Goal: Information Seeking & Learning: Find specific fact

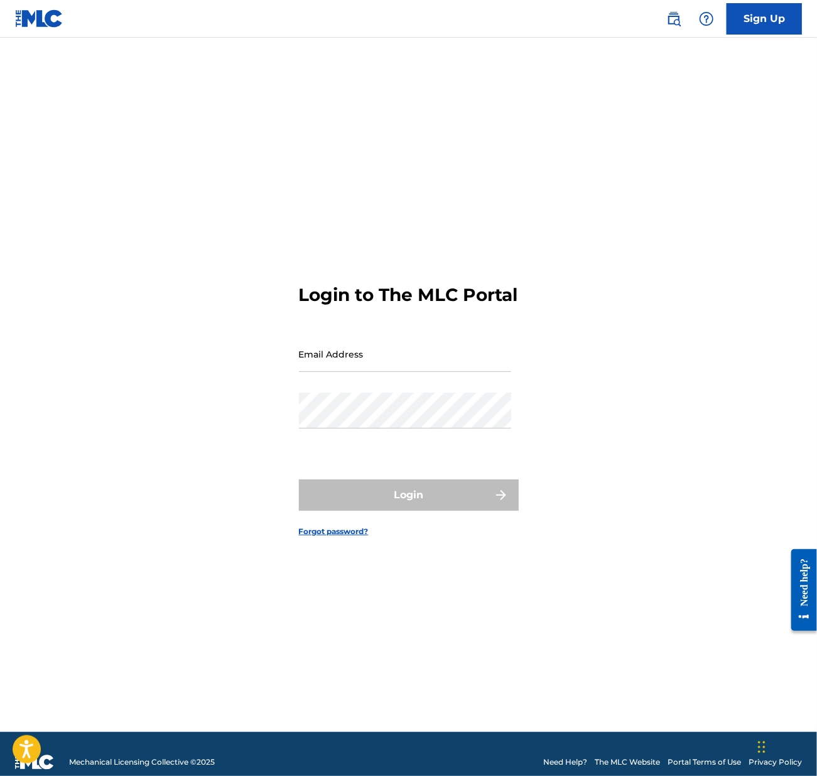
click at [341, 366] on input "Email Address" at bounding box center [405, 354] width 212 height 36
type input "[EMAIL_ADDRESS][DOMAIN_NAME]"
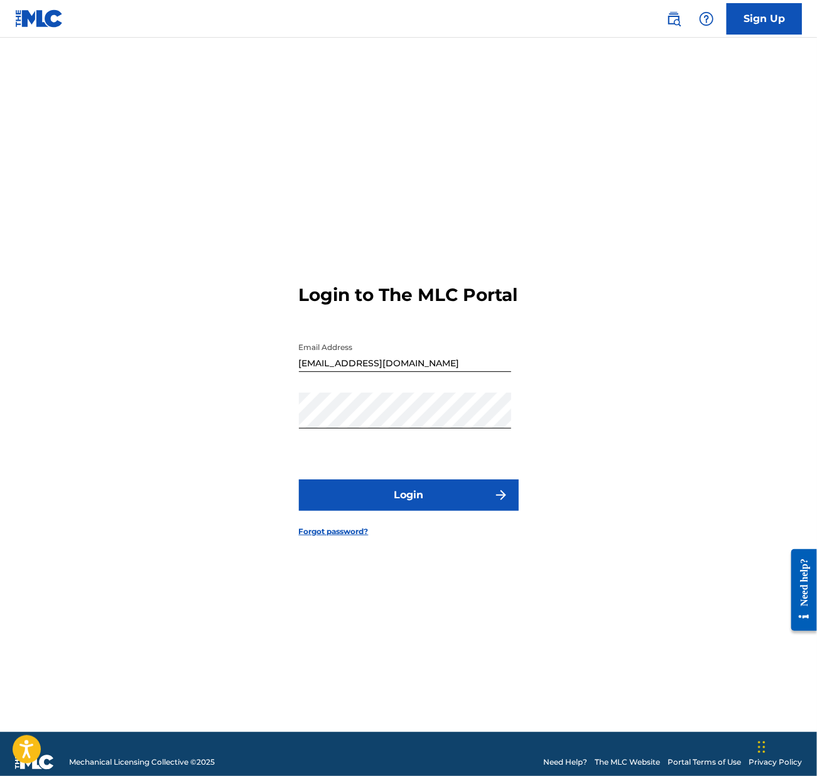
click at [403, 511] on button "Login" at bounding box center [409, 494] width 220 height 31
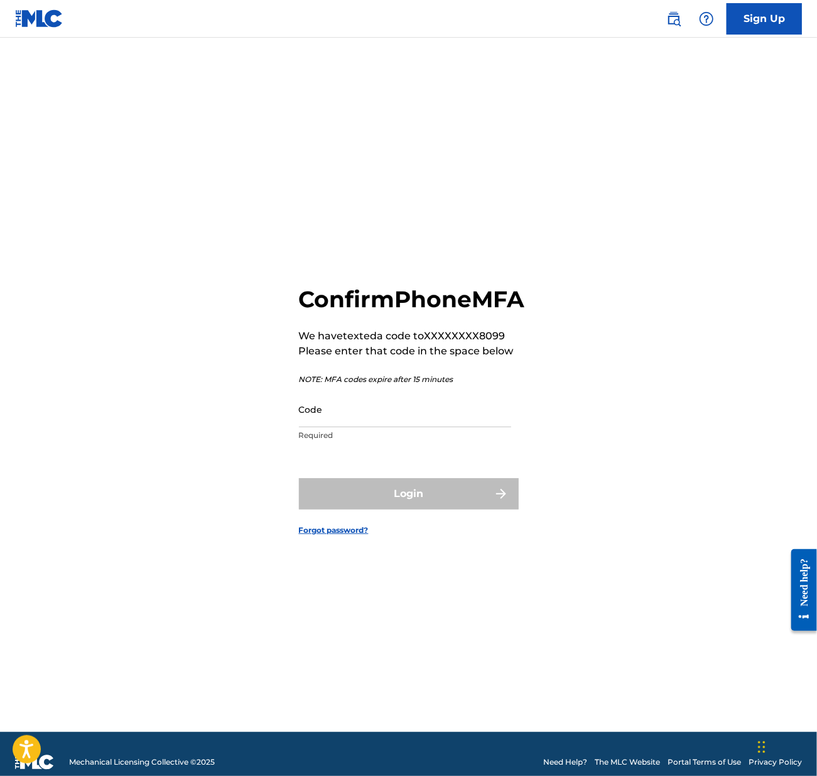
click at [403, 424] on input "Code" at bounding box center [405, 409] width 212 height 36
paste input "970891"
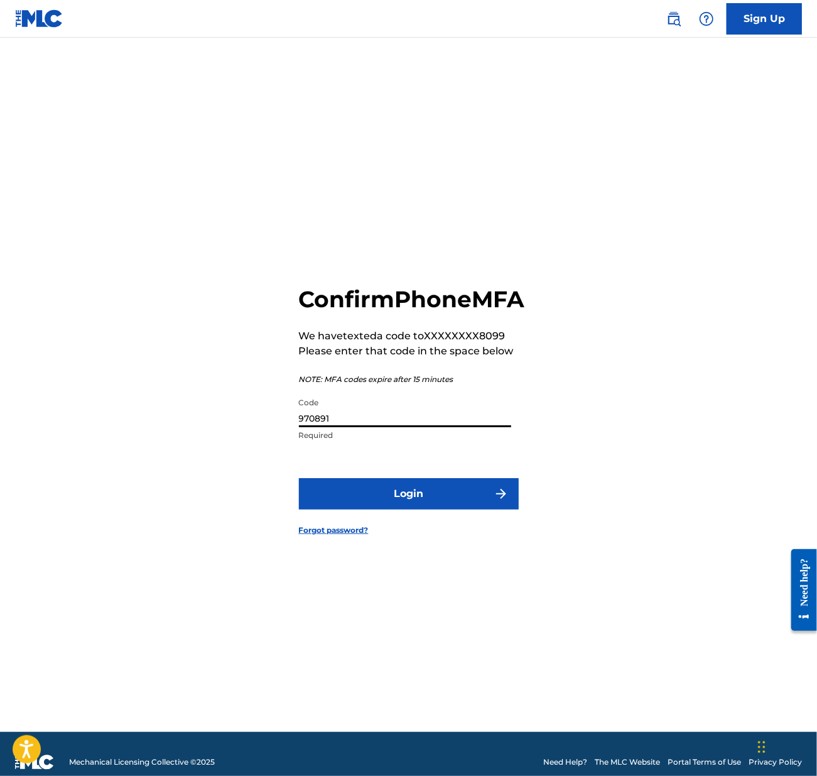
type input "970891"
click at [413, 505] on button "Login" at bounding box center [409, 493] width 220 height 31
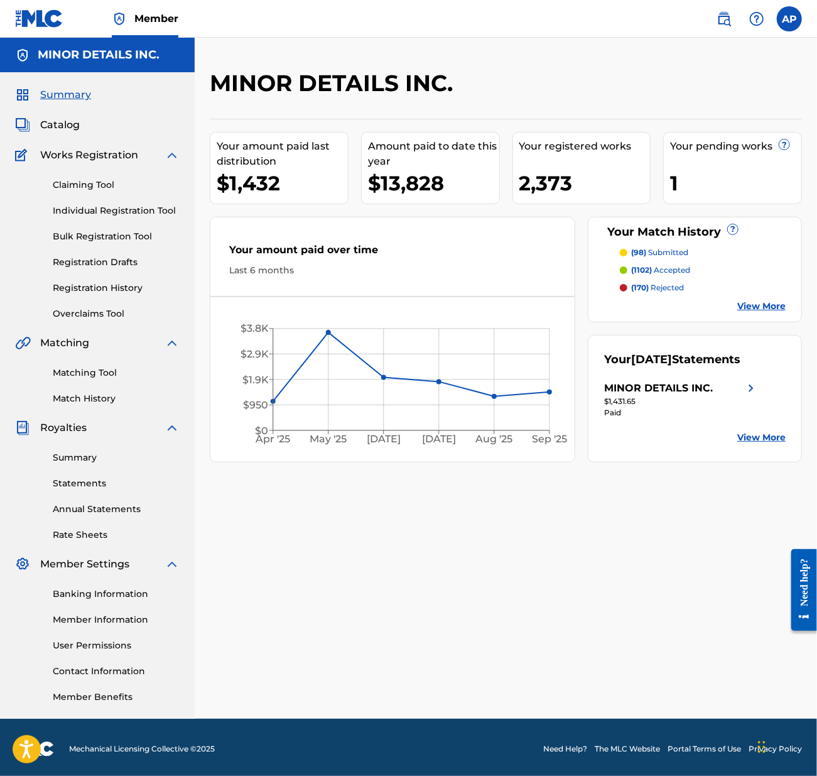
click at [105, 371] on link "Matching Tool" at bounding box center [116, 372] width 127 height 13
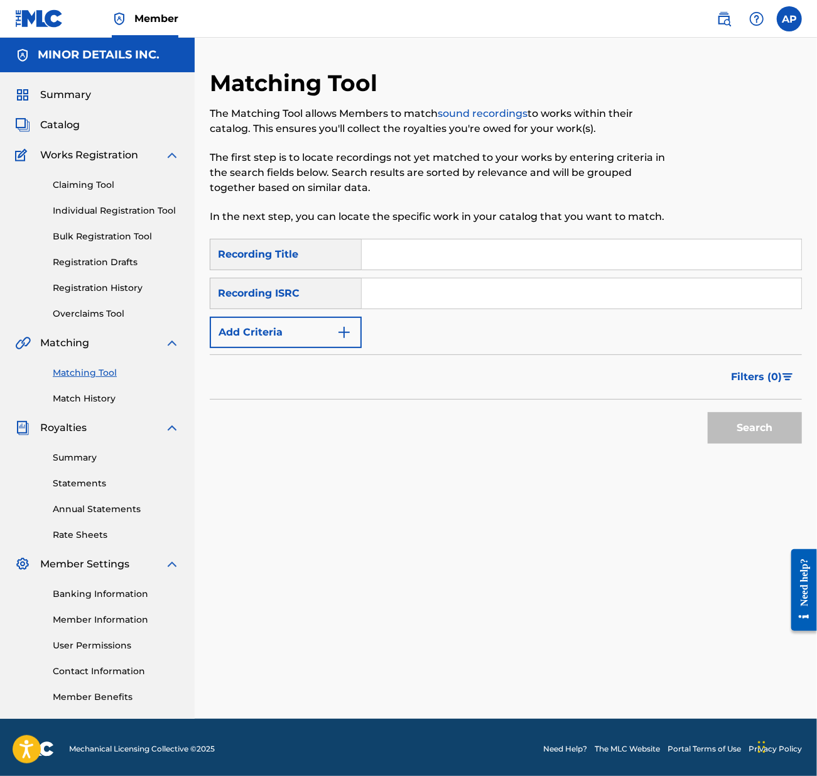
click at [719, 22] on img at bounding box center [724, 18] width 15 height 15
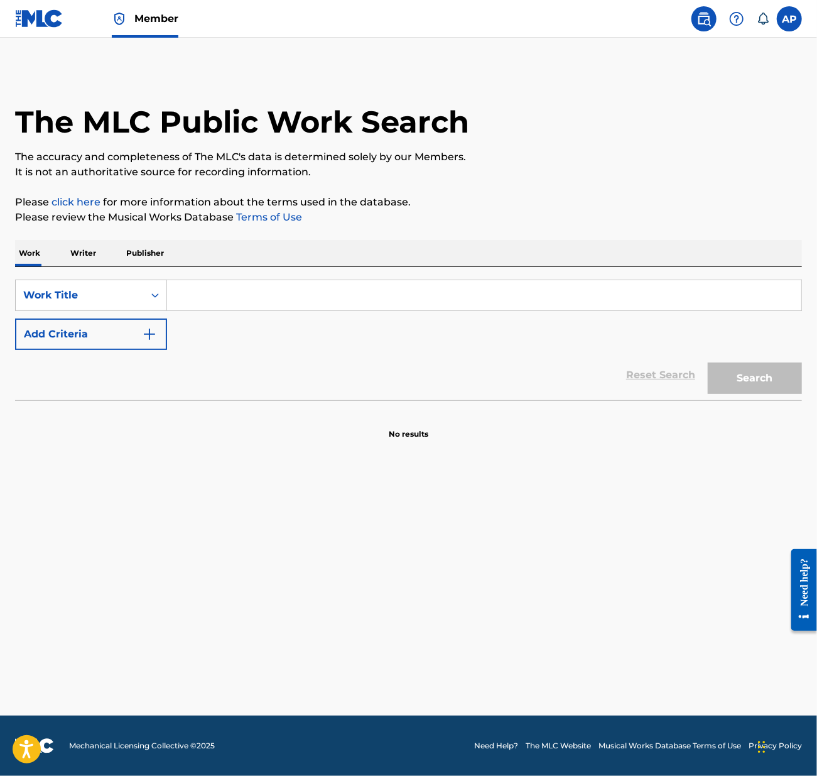
click at [83, 258] on p "Writer" at bounding box center [83, 253] width 33 height 26
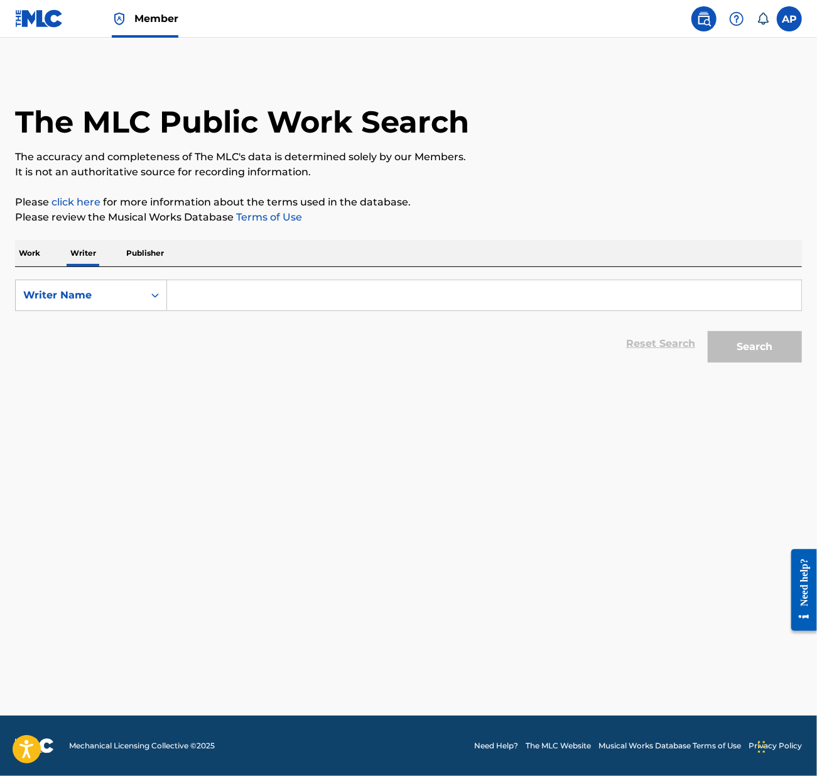
click at [217, 298] on input "Search Form" at bounding box center [484, 295] width 635 height 30
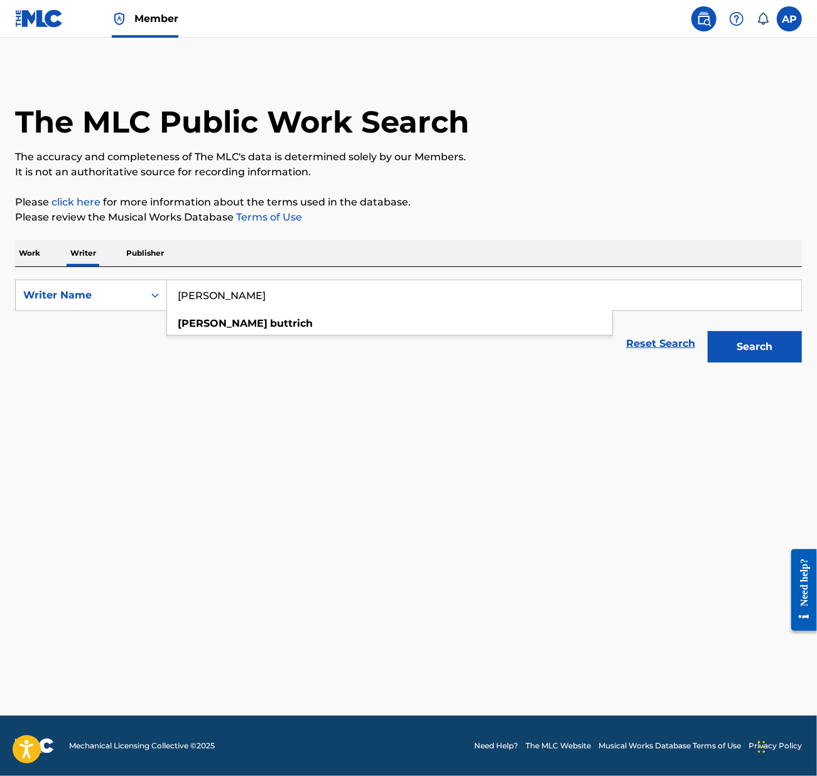
type input "martin buttrich"
click at [708, 331] on button "Search" at bounding box center [755, 346] width 94 height 31
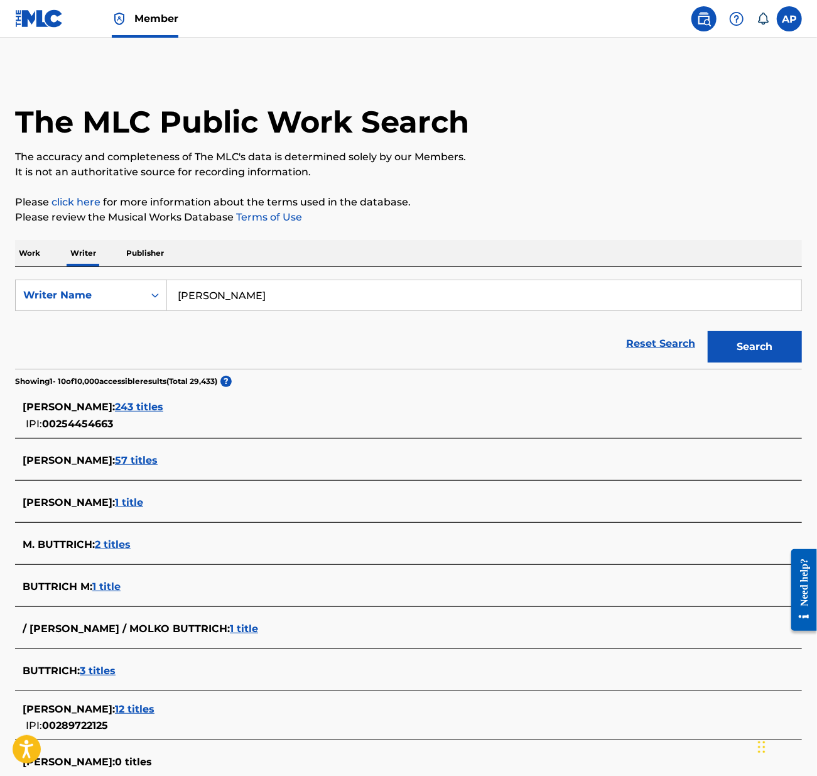
click at [146, 401] on span "243 titles" at bounding box center [139, 407] width 48 height 12
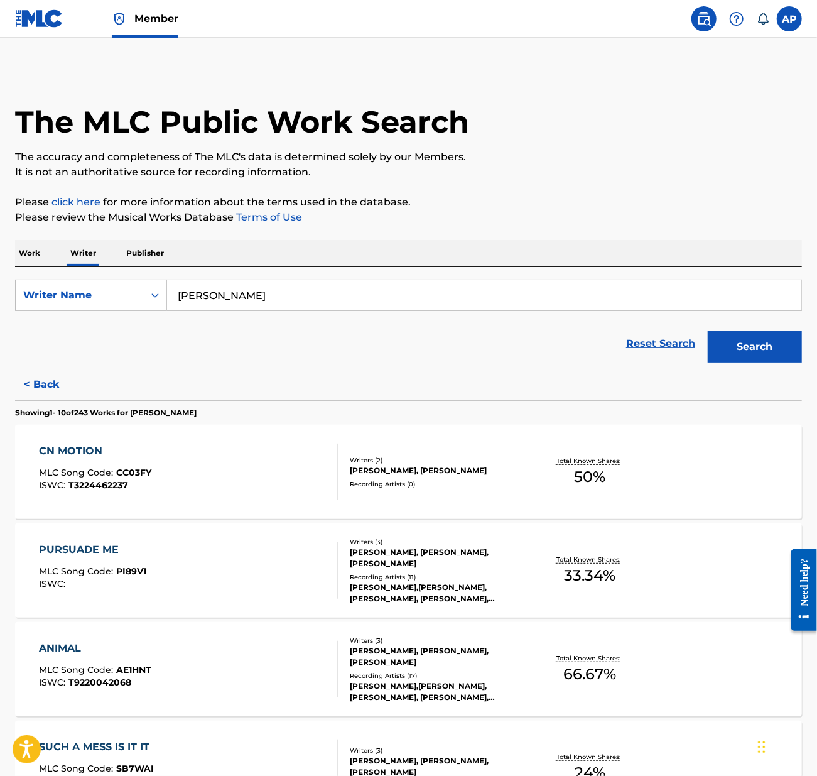
click at [689, 458] on div "CN MOTION MLC Song Code : CC03FY ISWC : T3224462237 Writers ( 2 ) DAVIDE SQUILL…" at bounding box center [408, 472] width 787 height 94
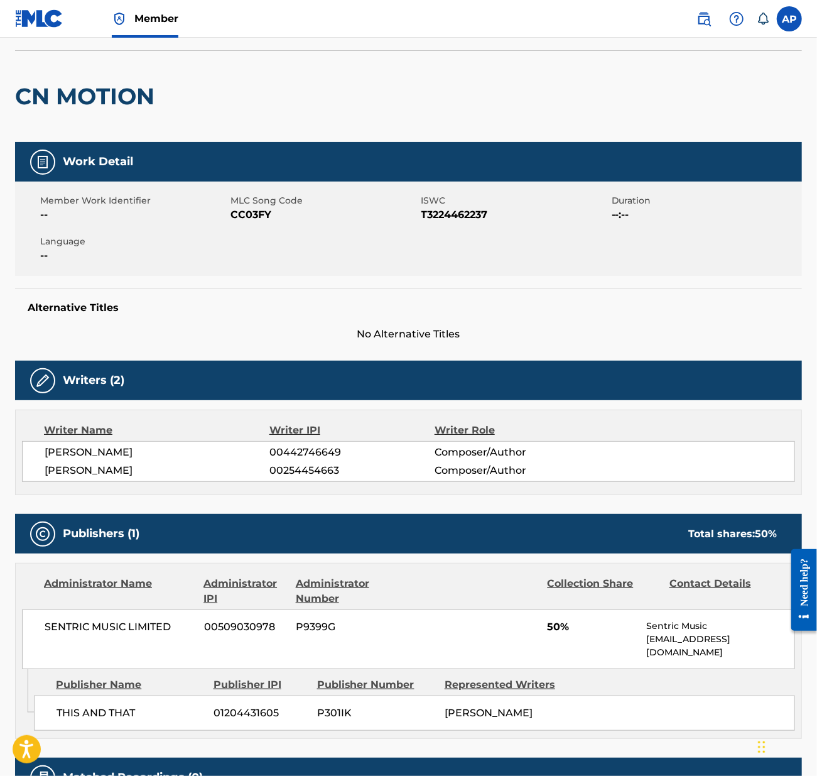
scroll to position [83, 0]
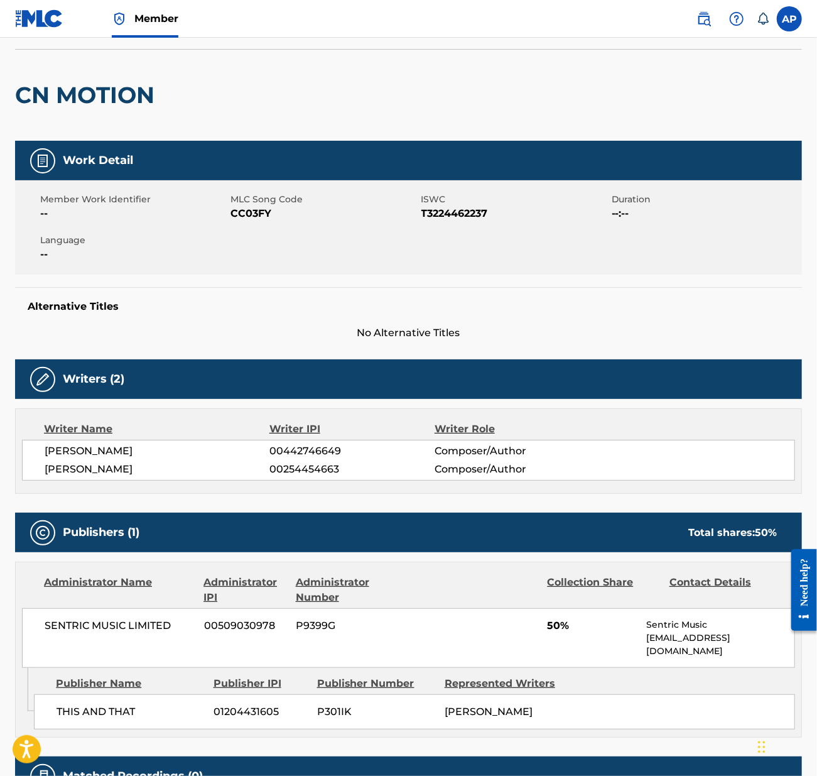
click at [487, 91] on div "CN MOTION" at bounding box center [408, 95] width 787 height 92
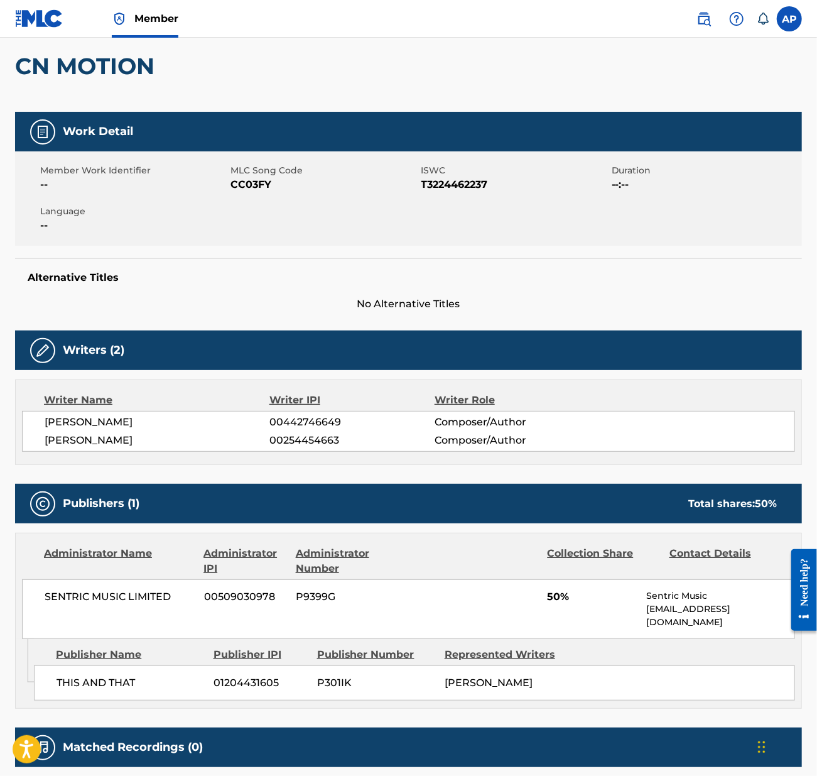
scroll to position [0, 0]
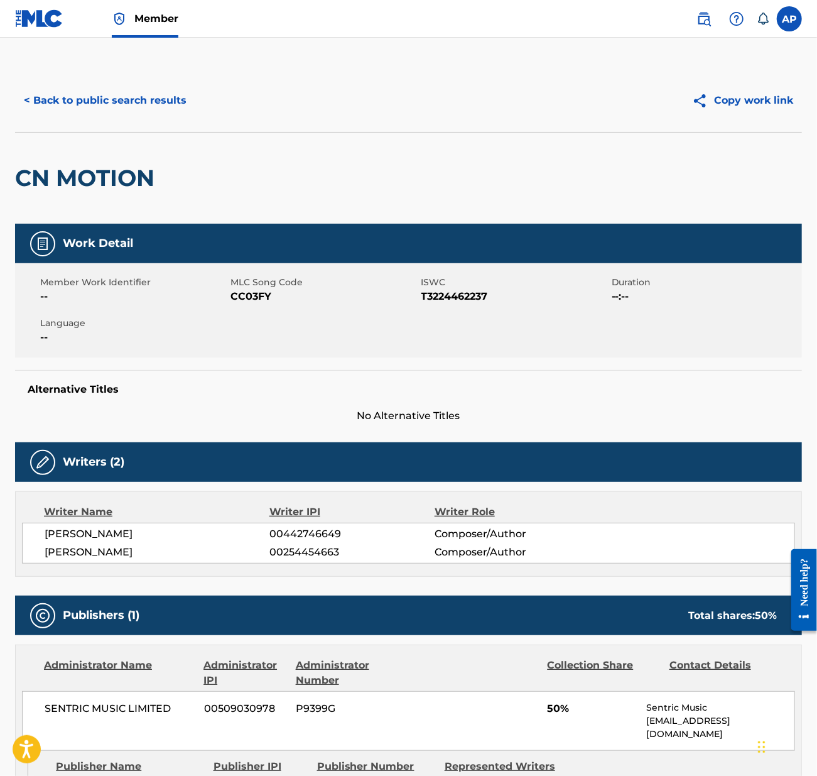
click at [145, 97] on button "< Back to public search results" at bounding box center [105, 100] width 180 height 31
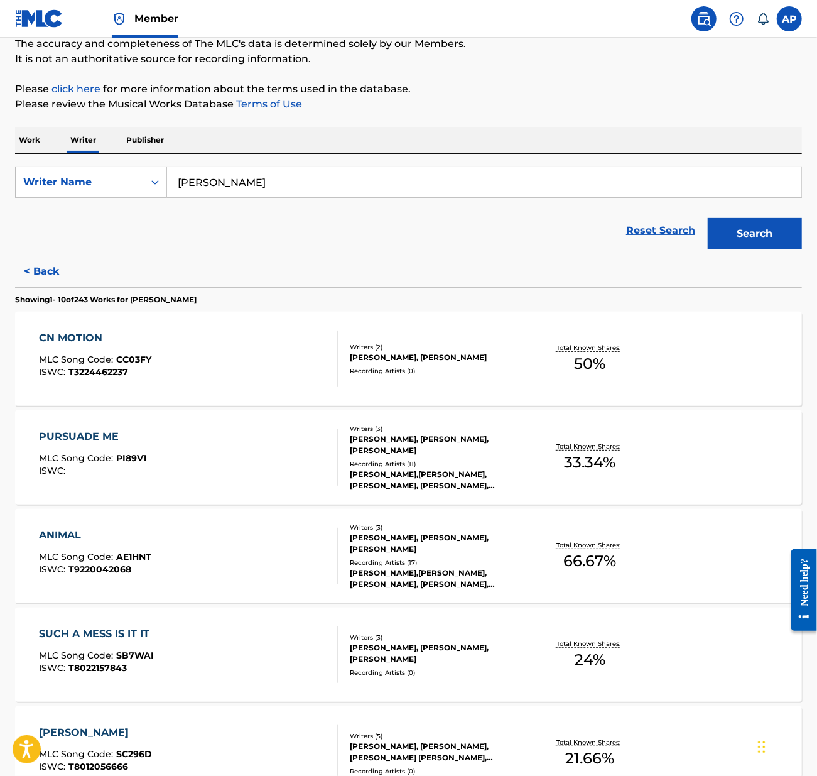
scroll to position [155, 0]
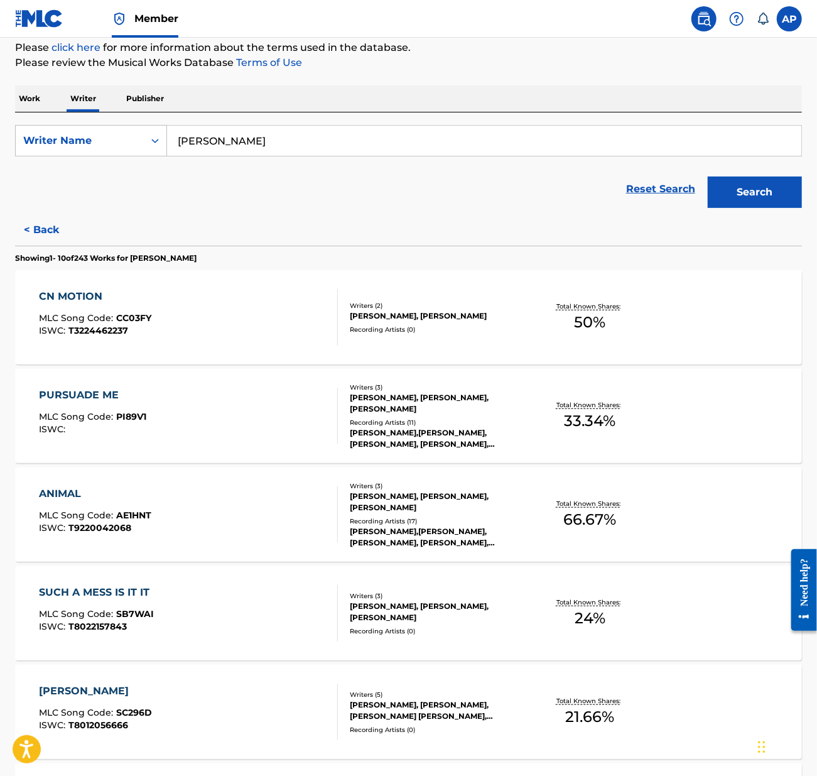
click at [319, 314] on div "CN MOTION MLC Song Code : CC03FY ISWC : T3224462237" at bounding box center [188, 317] width 299 height 57
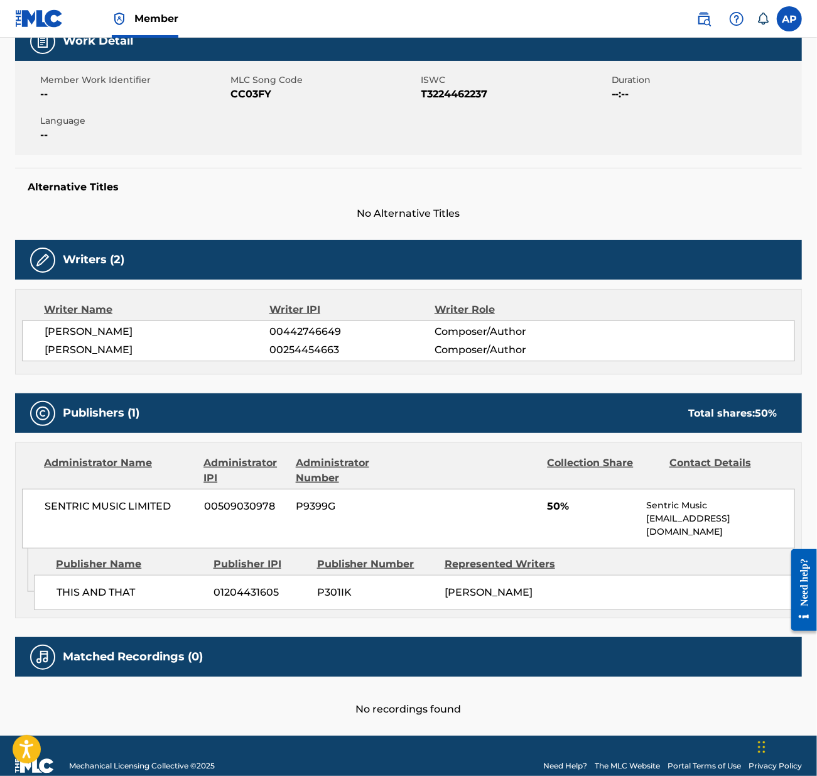
scroll to position [207, 0]
